Goal: Use online tool/utility: Utilize a website feature to perform a specific function

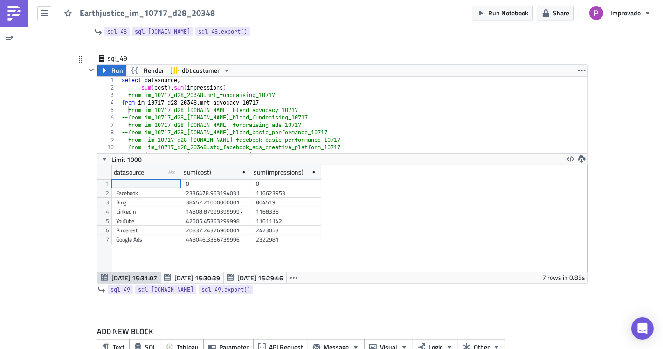
type textarea "from im_10717_d28_20348.mrt_advocacy_10717"
drag, startPoint x: 265, startPoint y: 77, endPoint x: 106, endPoint y: 77, distance: 159.1
click at [106, 77] on div "from im_10717_d28_20348.mrt_advocacy_10717 1 2 3 4 5 6 7 8 9 10 11 12 select da…" at bounding box center [342, 114] width 490 height 76
click at [141, 339] on button "SQL" at bounding box center [145, 346] width 32 height 15
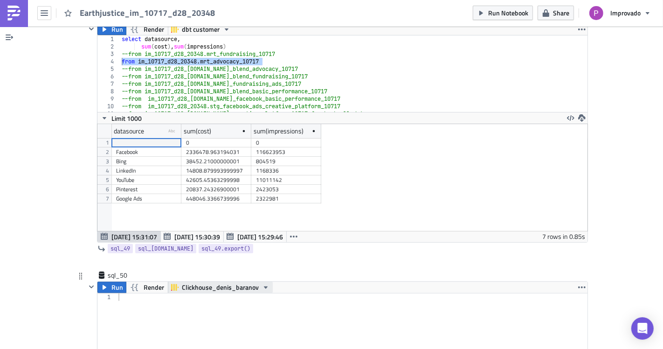
click at [185, 282] on span "Clickhouse_denis_baranov" at bounding box center [220, 287] width 77 height 11
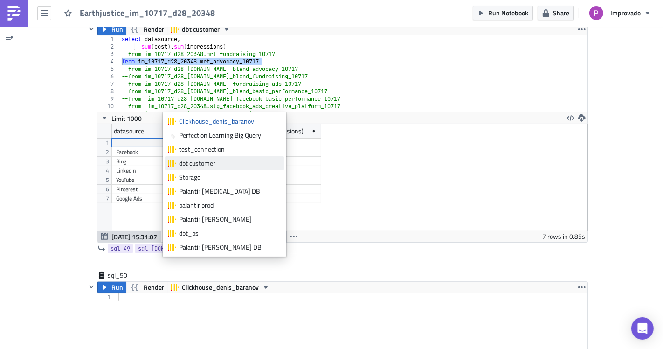
click at [207, 162] on div "dbt customer" at bounding box center [230, 163] width 102 height 9
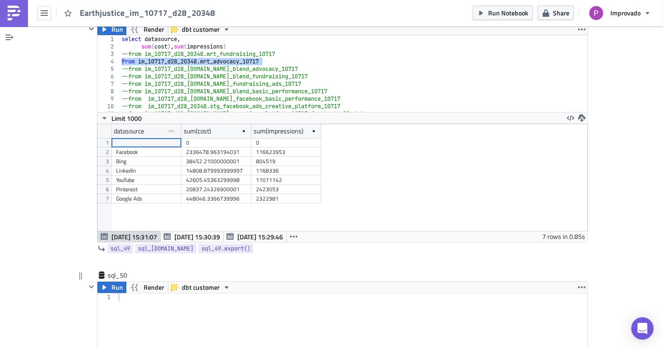
click at [172, 299] on div at bounding box center [353, 338] width 472 height 91
type textarea "select *"
paste textarea "from im_10717_d28_20348.mrt_advocacy_10717"
click at [148, 293] on div "select * from from im_10717_d28_20348 . mrt_advocacy_10717" at bounding box center [353, 338] width 472 height 91
type textarea "from im_10717_d28_20348.mrt_advocacy_10717"
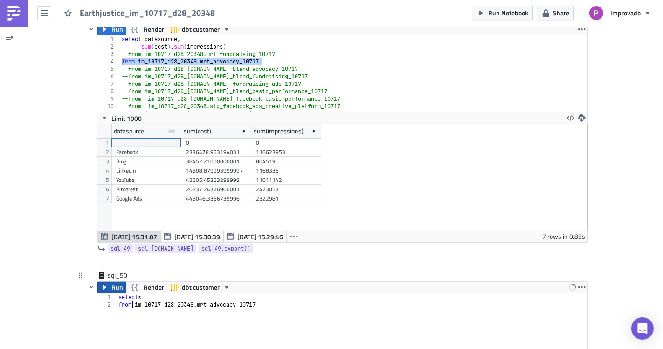
click at [106, 282] on button "Run" at bounding box center [111, 287] width 29 height 11
